Goal: Task Accomplishment & Management: Use online tool/utility

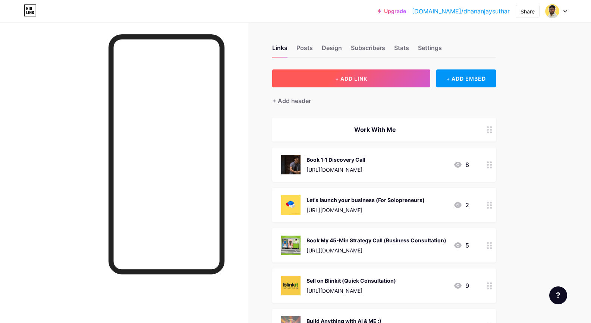
click at [411, 79] on button "+ ADD LINK" at bounding box center [351, 78] width 158 height 18
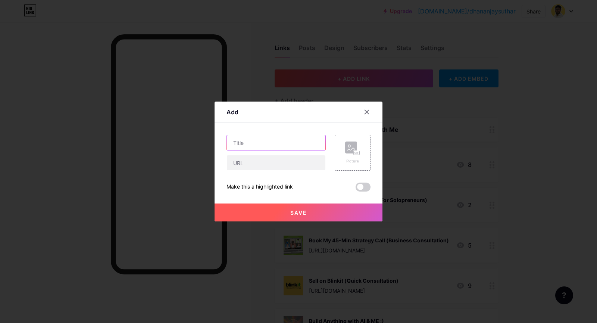
click at [272, 138] on input "text" at bounding box center [276, 142] width 98 height 15
type input "Open For Colloboration"
click at [266, 163] on input "text" at bounding box center [276, 162] width 98 height 15
click at [267, 143] on input "Open For Colloboration" at bounding box center [276, 142] width 98 height 15
click at [267, 166] on input "text" at bounding box center [276, 162] width 98 height 15
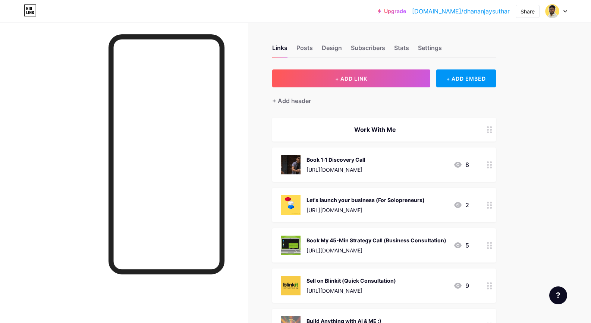
click at [381, 10] on link "[DOMAIN_NAME]/dhananjaysuthar" at bounding box center [461, 11] width 98 height 9
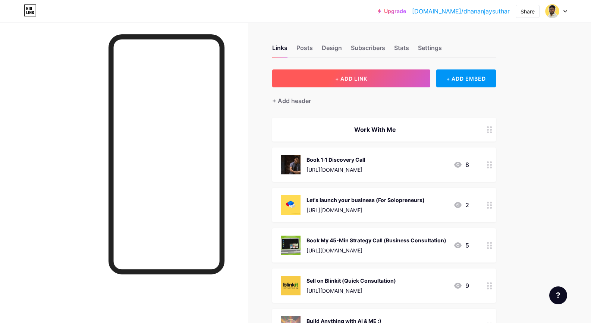
click at [341, 83] on button "+ ADD LINK" at bounding box center [351, 78] width 158 height 18
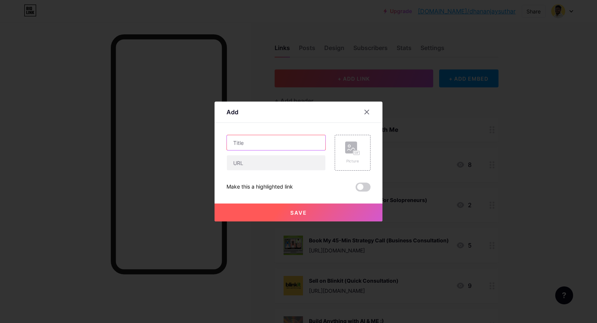
click at [279, 137] on input "text" at bounding box center [276, 142] width 98 height 15
type input "Let's Collaborate"
click at [261, 166] on input "text" at bounding box center [276, 162] width 98 height 15
paste input "[URL][DOMAIN_NAME][PHONE_NUMBER]"
drag, startPoint x: 261, startPoint y: 166, endPoint x: 343, endPoint y: 155, distance: 82.7
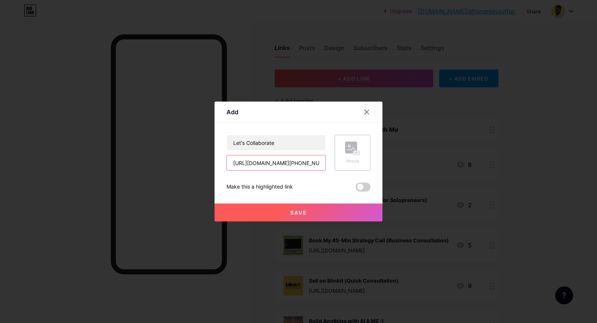
click at [343, 155] on div "Let's Collaborate https://wa.me/+919033569906 Picture" at bounding box center [298, 153] width 144 height 36
type input "[URL][DOMAIN_NAME][PHONE_NUMBER]"
click at [343, 155] on div "Picture" at bounding box center [352, 153] width 36 height 36
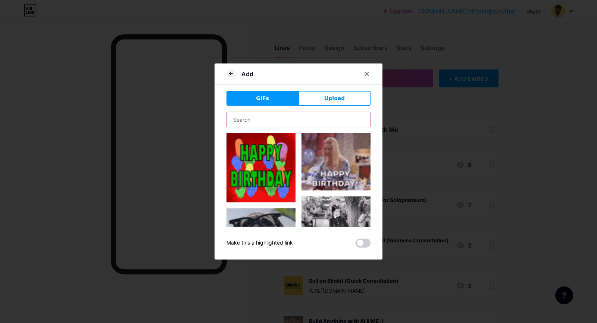
click at [311, 122] on input "text" at bounding box center [298, 119] width 143 height 15
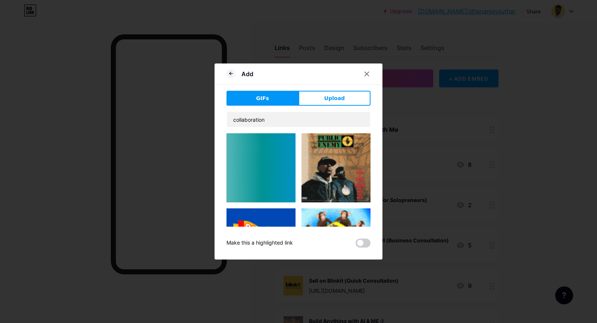
click at [223, 117] on div "Add GIFs Upload Content YouTube Play YouTube video without leaving your page. A…" at bounding box center [298, 161] width 168 height 196
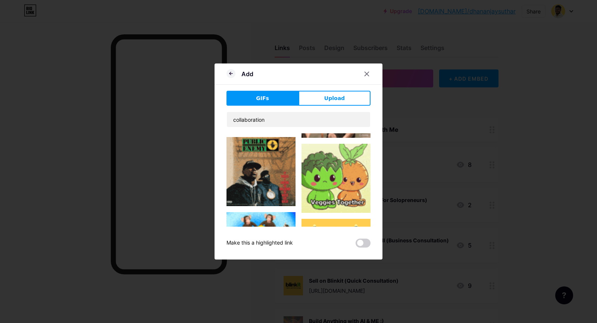
scroll to position [623, 0]
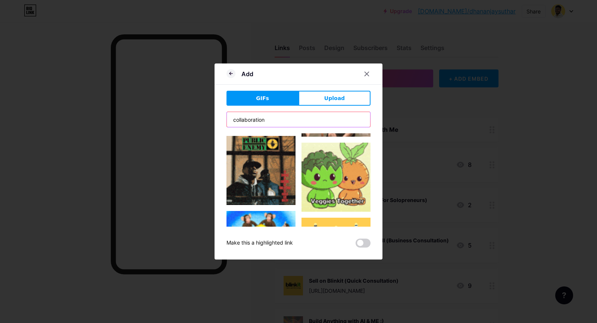
click at [260, 120] on input "collaboration" at bounding box center [298, 119] width 143 height 15
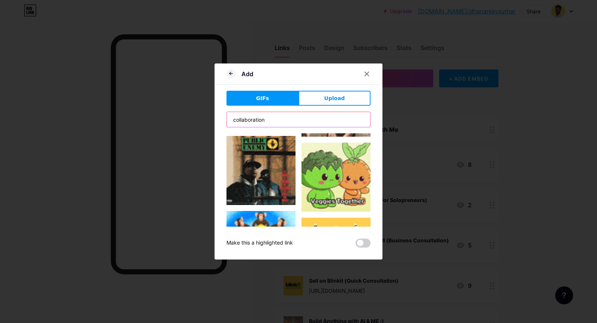
click at [260, 120] on input "collaboration" at bounding box center [298, 119] width 143 height 15
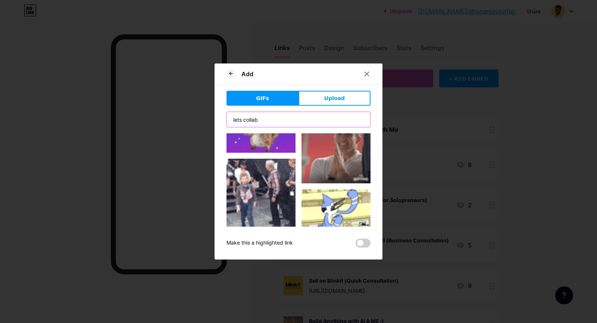
scroll to position [0, 0]
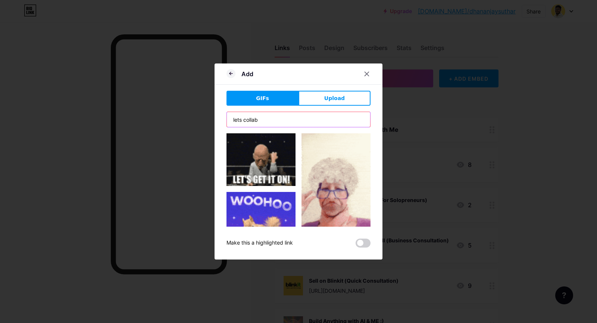
type input "lets collab"
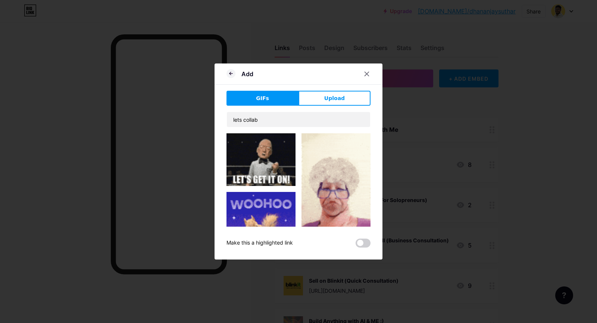
click at [217, 116] on div "Add GIFs Upload Content YouTube Play YouTube video without leaving your page. A…" at bounding box center [298, 161] width 168 height 196
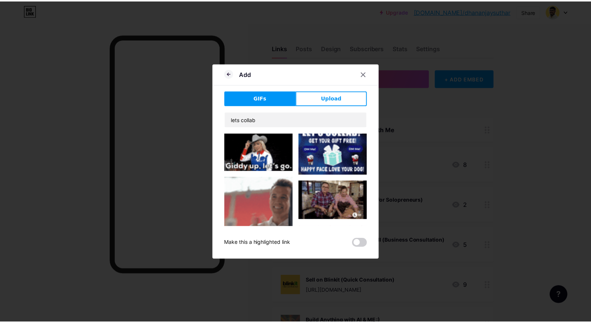
scroll to position [624, 0]
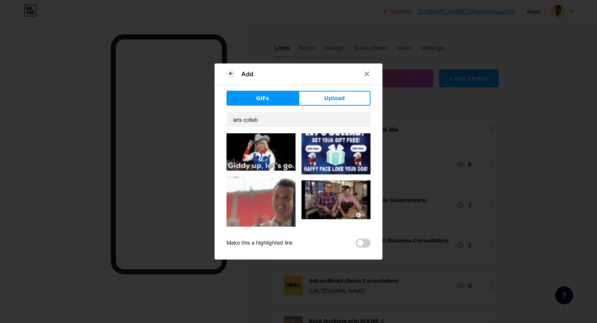
click at [267, 176] on img at bounding box center [260, 210] width 69 height 69
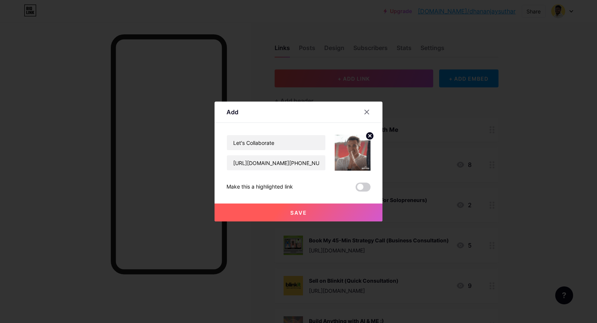
click at [305, 211] on span "Save" at bounding box center [298, 212] width 17 height 6
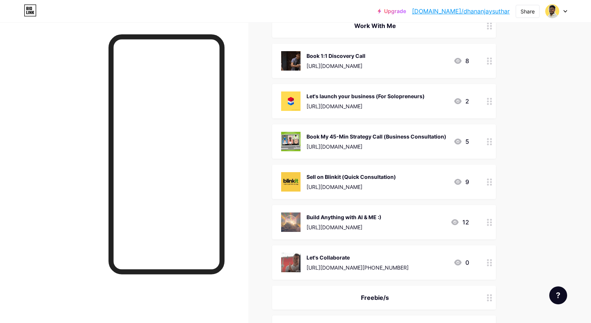
scroll to position [0, 0]
